Goal: Transaction & Acquisition: Purchase product/service

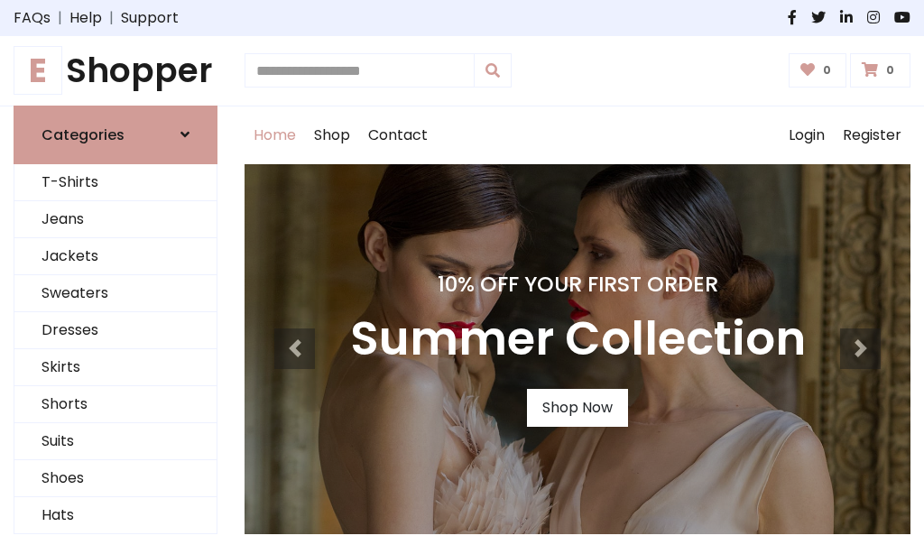
click at [462, 273] on h4 "10% Off Your First Order" at bounding box center [578, 284] width 456 height 25
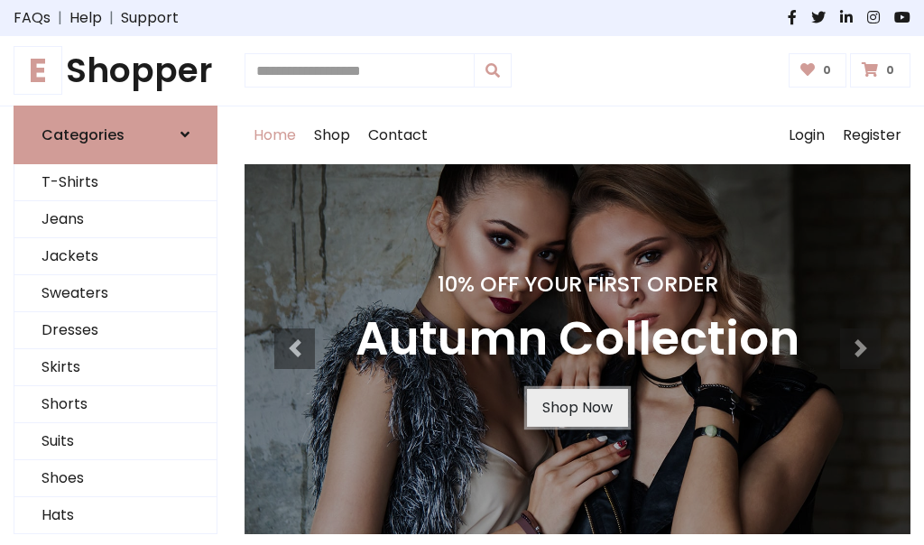
click at [577, 407] on link "Shop Now" at bounding box center [577, 408] width 101 height 38
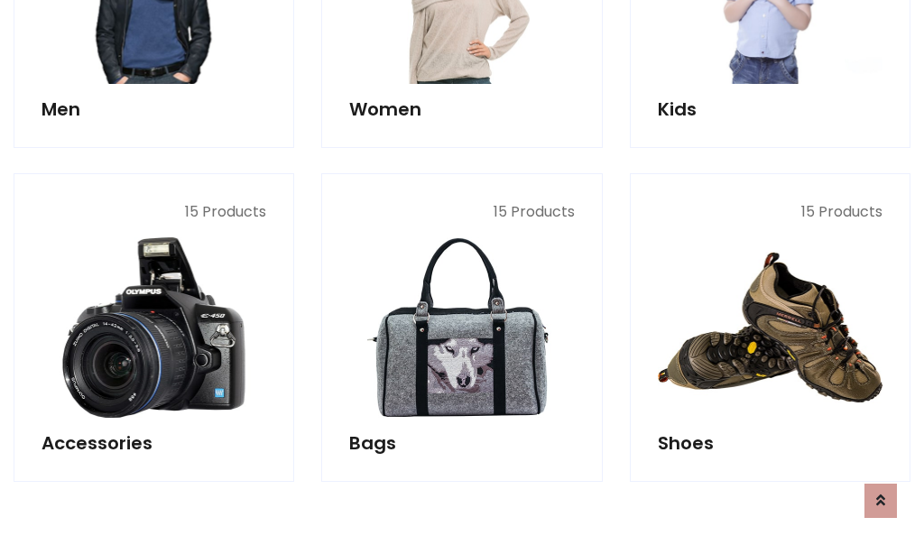
scroll to position [1800, 0]
